Goal: Book appointment/travel/reservation

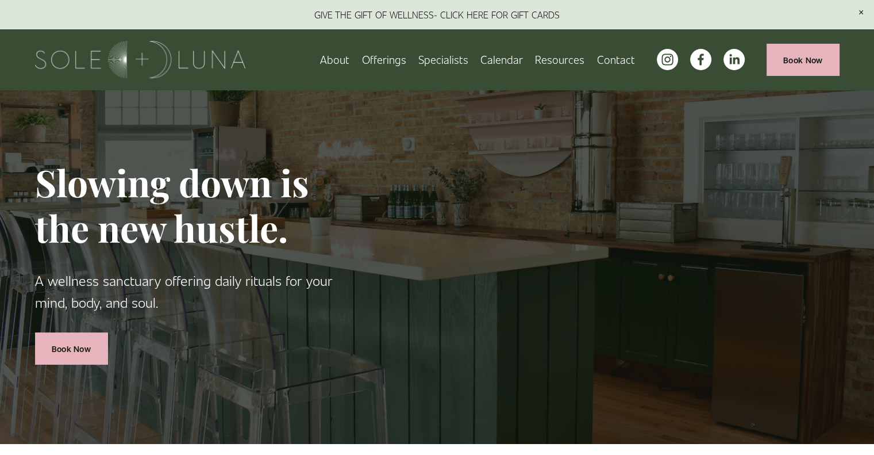
click at [509, 63] on link "Calendar" at bounding box center [502, 59] width 43 height 20
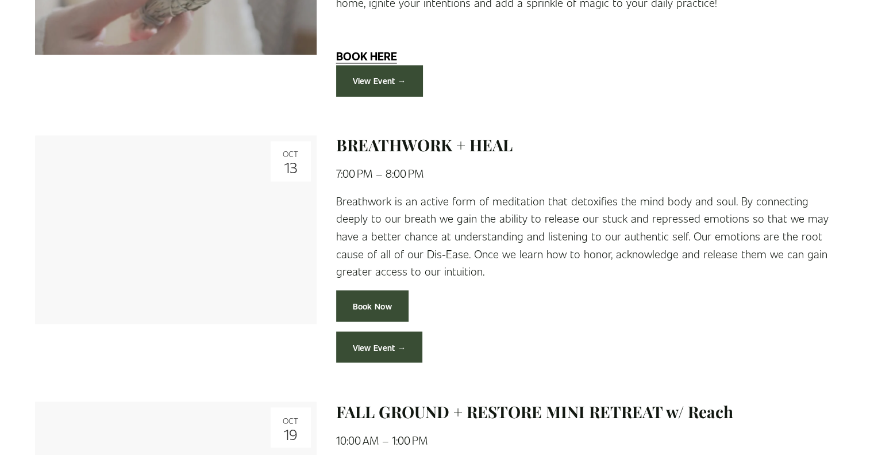
scroll to position [1883, 0]
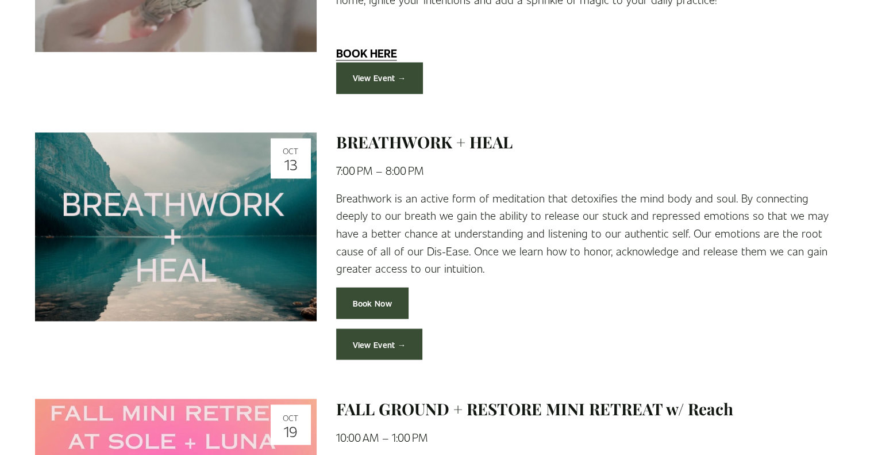
click at [397, 328] on link "View Event →" at bounding box center [379, 344] width 87 height 32
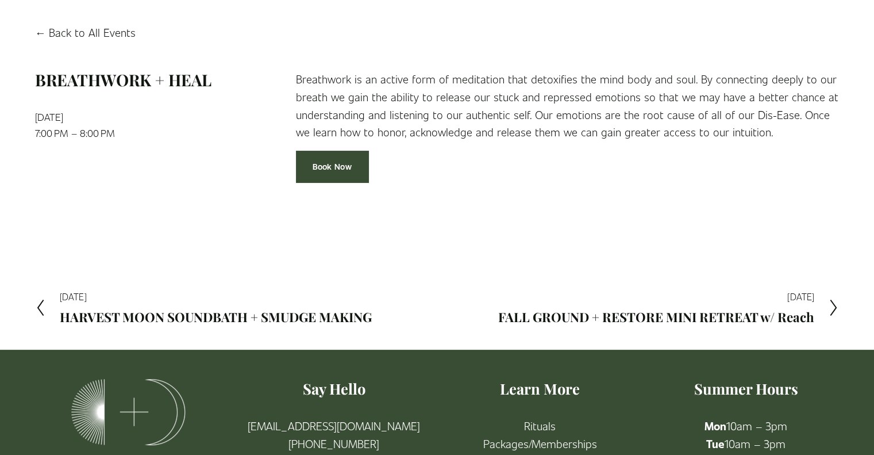
scroll to position [128, 0]
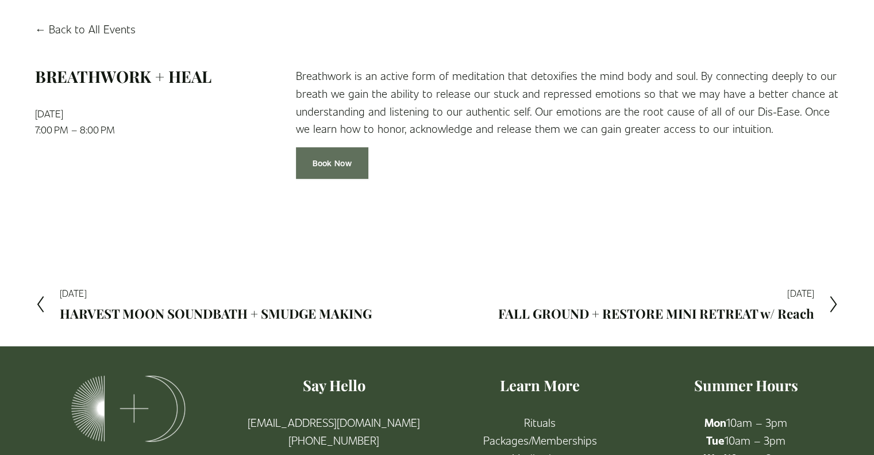
click at [340, 168] on link "Book Now" at bounding box center [332, 163] width 72 height 32
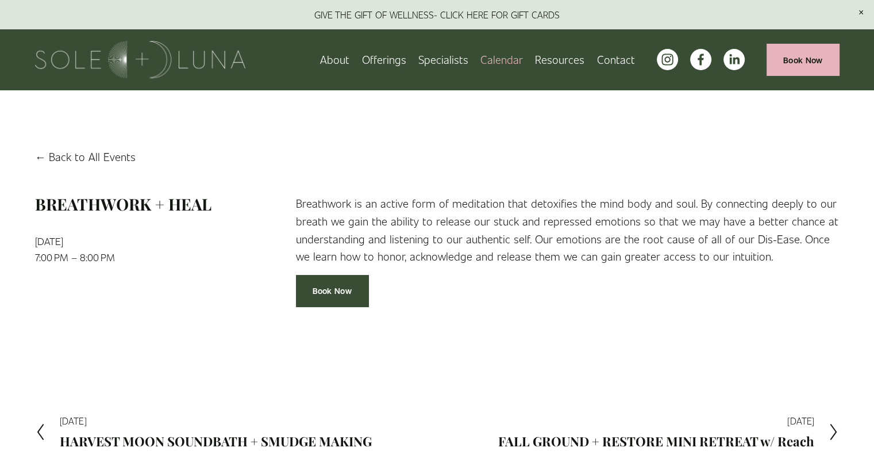
click at [0, 0] on span "Packages/Memberships" at bounding box center [0, 0] width 0 height 0
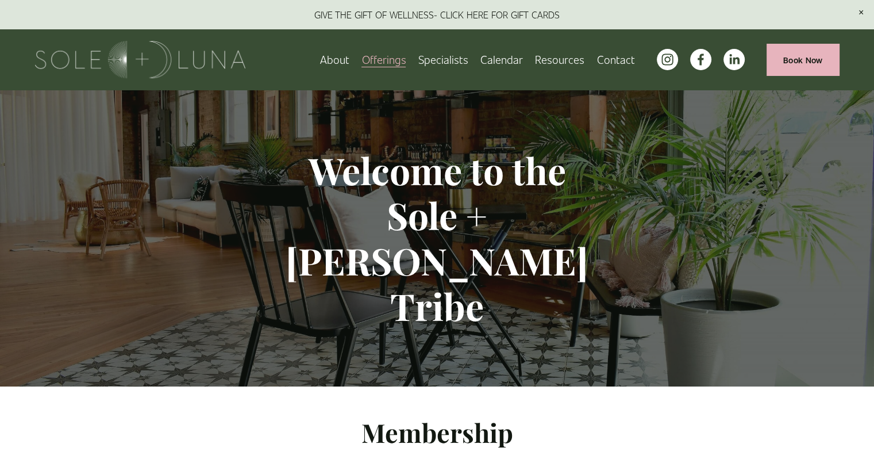
click at [0, 0] on span "Wellness Experiences" at bounding box center [0, 0] width 0 height 0
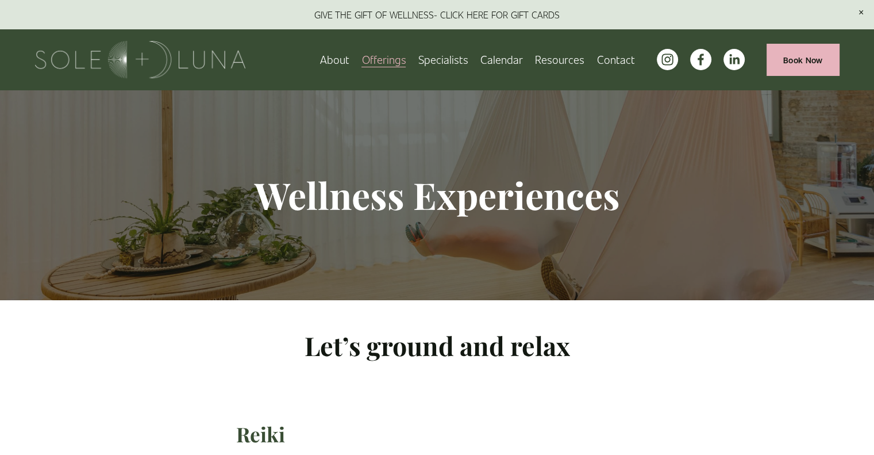
click at [510, 57] on link "Calendar" at bounding box center [502, 59] width 43 height 20
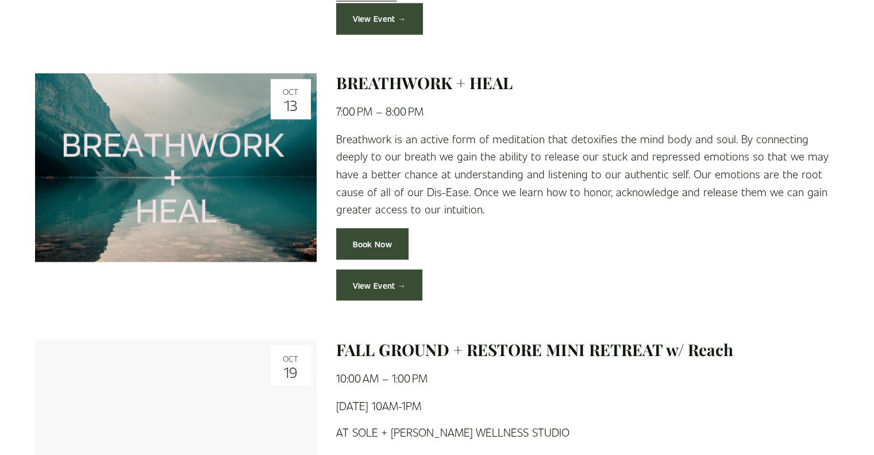
scroll to position [1945, 0]
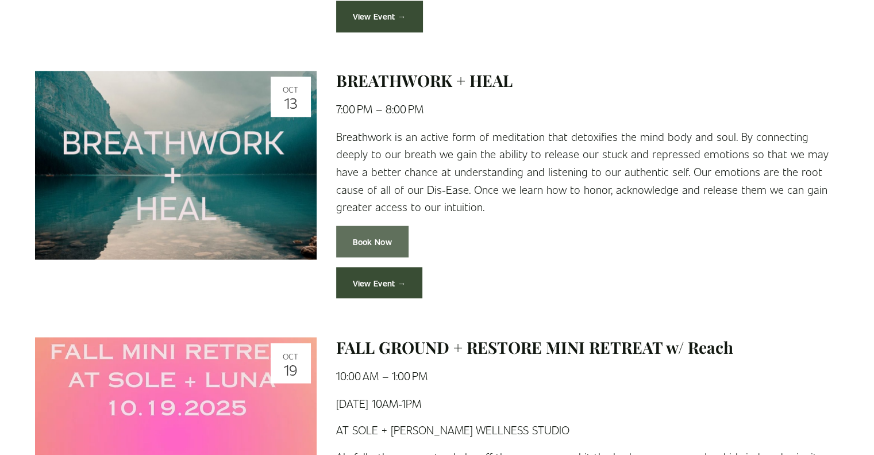
click at [384, 225] on link "Book Now" at bounding box center [372, 241] width 72 height 32
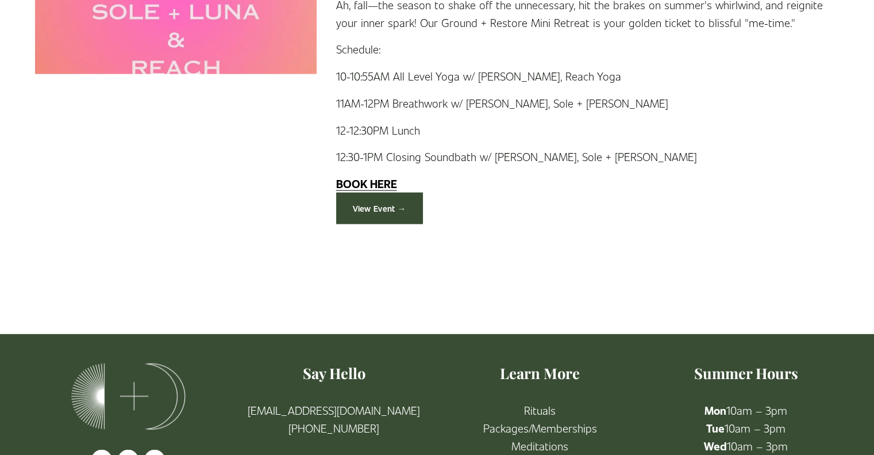
scroll to position [2503, 0]
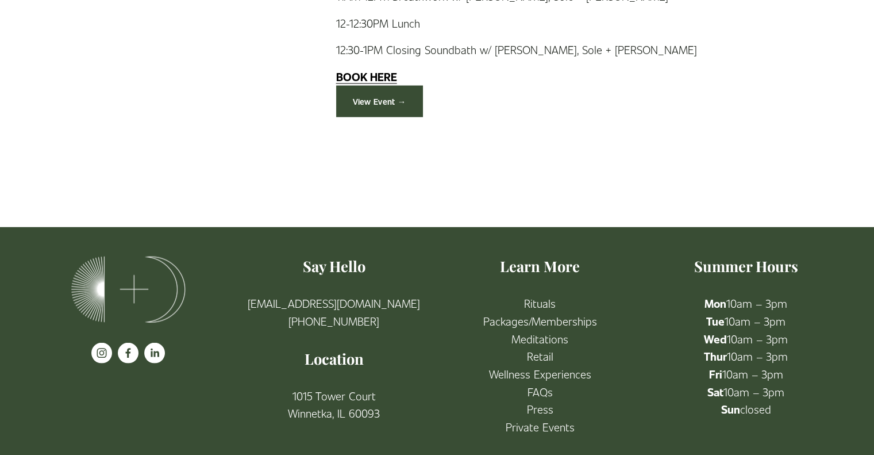
click at [544, 383] on link "FAQs" at bounding box center [540, 392] width 25 height 18
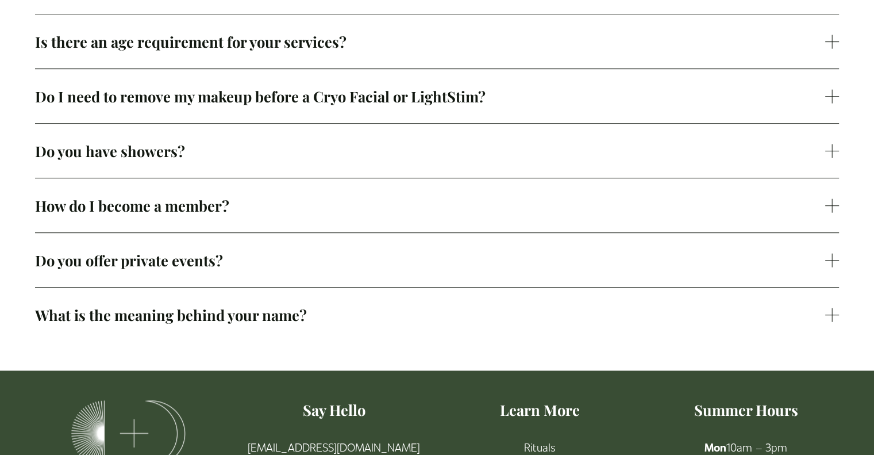
scroll to position [761, 0]
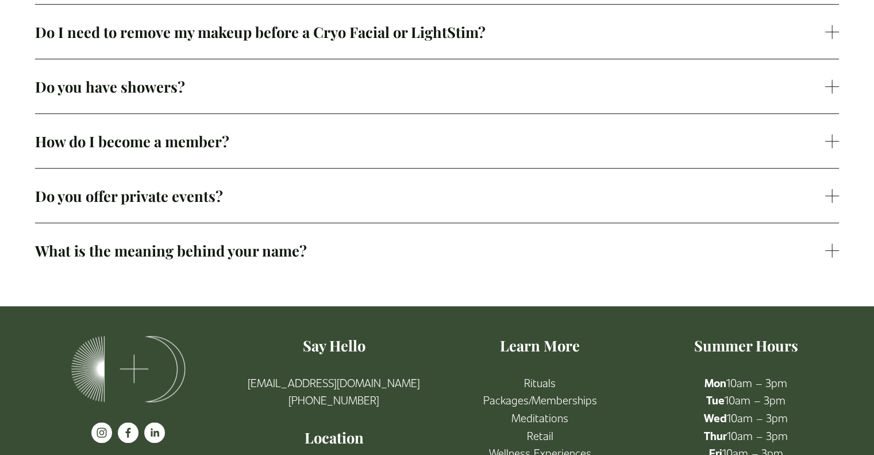
click at [559, 141] on span "How do I become a member?" at bounding box center [430, 141] width 790 height 20
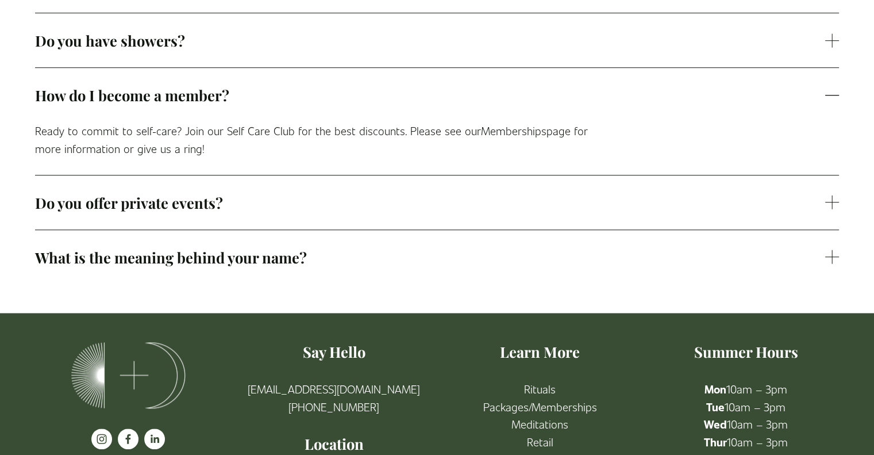
scroll to position [811, 0]
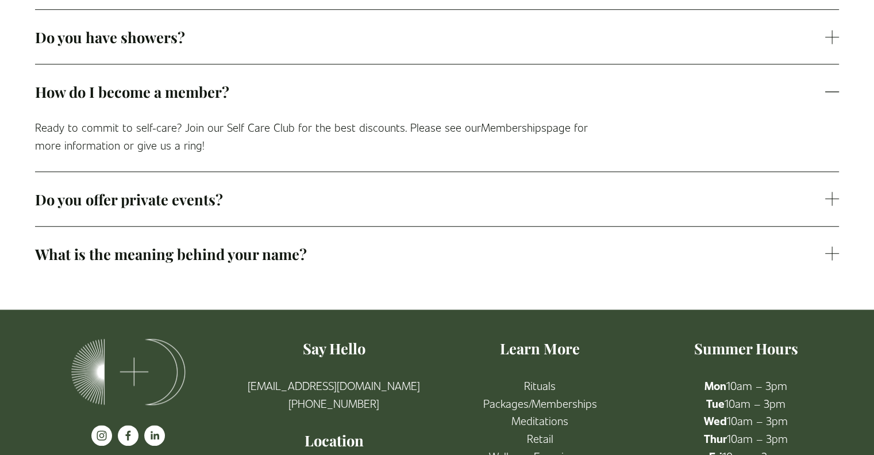
click at [520, 191] on span "Do you offer private events?" at bounding box center [430, 199] width 790 height 20
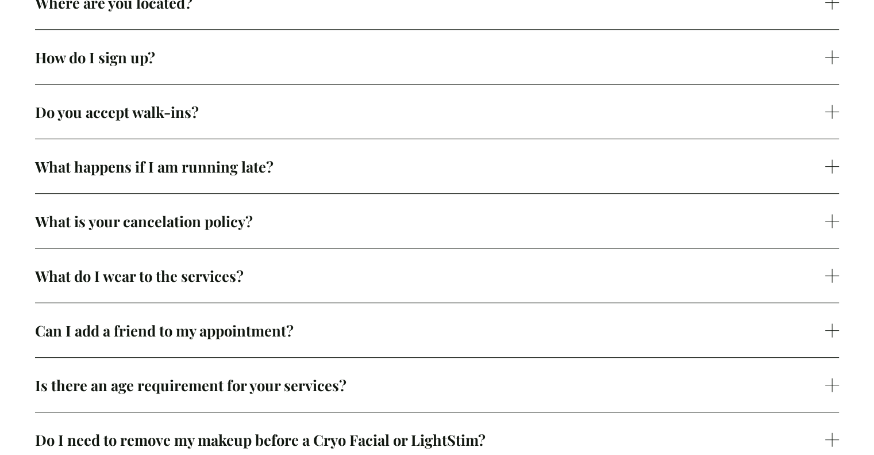
scroll to position [0, 0]
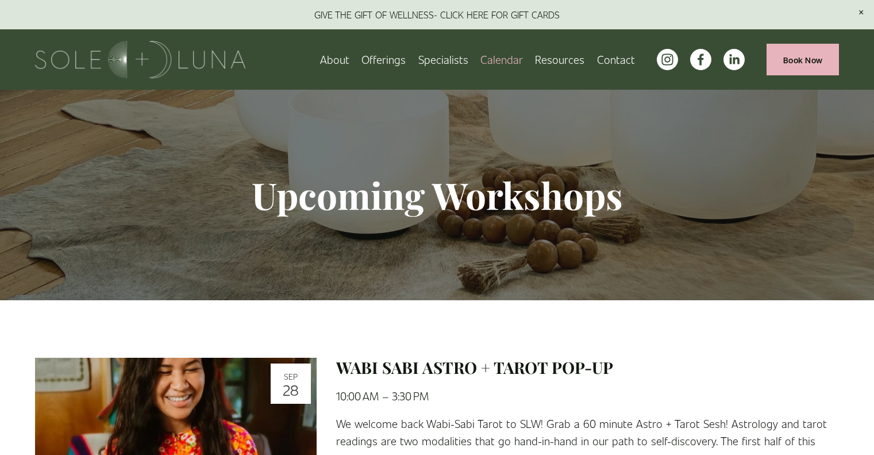
scroll to position [2503, 0]
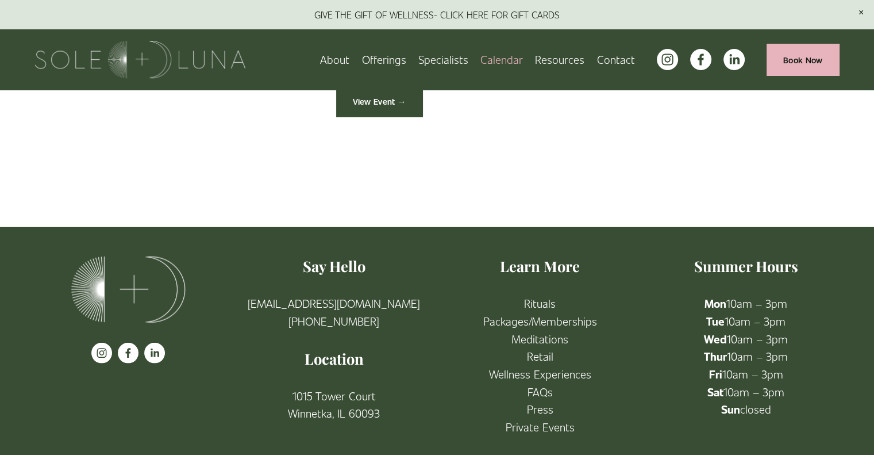
click at [0, 0] on span "FAQs" at bounding box center [0, 0] width 0 height 0
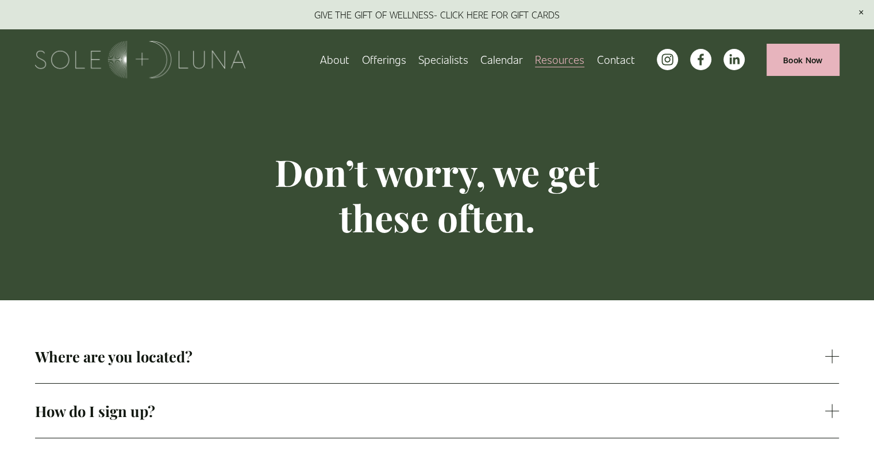
click at [0, 0] on span "Wellness Experiences" at bounding box center [0, 0] width 0 height 0
